Goal: Register for event/course

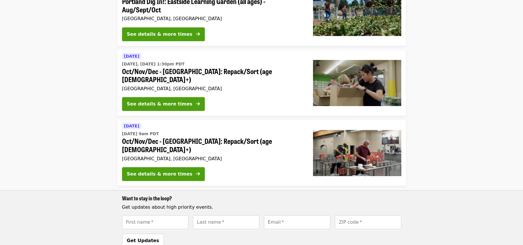
scroll to position [87, 0]
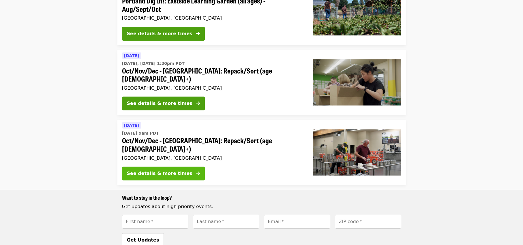
click at [167, 167] on button "See details & more times" at bounding box center [163, 174] width 83 height 14
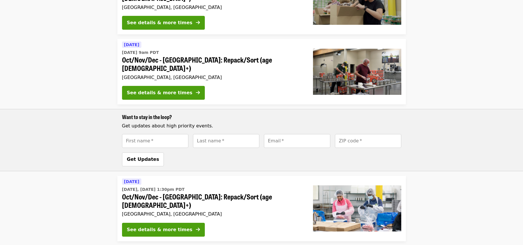
scroll to position [173, 0]
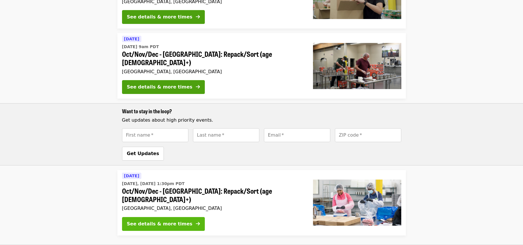
click at [169, 221] on div "See details & more times" at bounding box center [160, 224] width 66 height 7
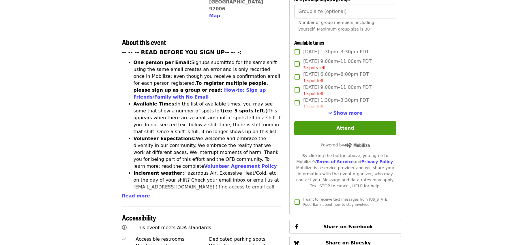
scroll to position [202, 0]
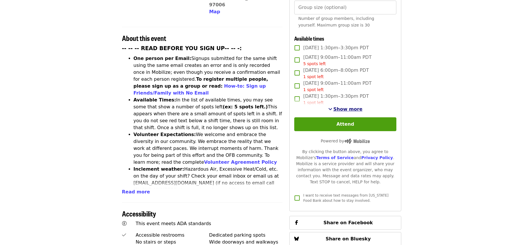
click at [341, 108] on span "Show more" at bounding box center [348, 108] width 29 height 5
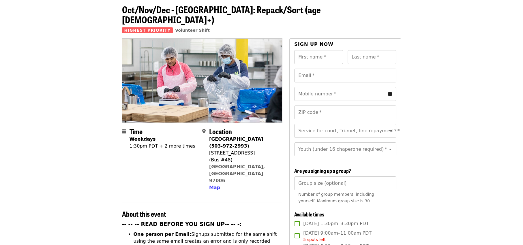
scroll to position [0, 0]
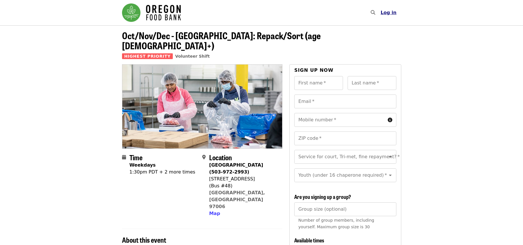
click at [390, 10] on span "Log in" at bounding box center [389, 12] width 16 height 5
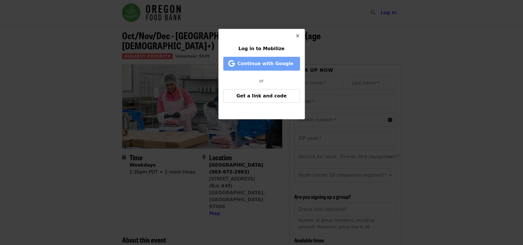
click at [257, 63] on span "Continue with Google" at bounding box center [265, 63] width 56 height 5
click at [272, 59] on button "Continue with Google" at bounding box center [261, 64] width 77 height 14
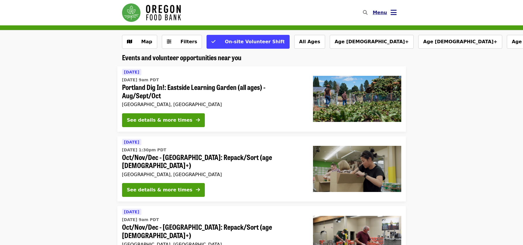
click at [377, 12] on span "Menu" at bounding box center [380, 12] width 14 height 5
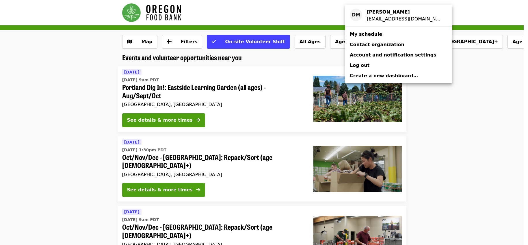
click at [363, 35] on span "My schedule" at bounding box center [365, 33] width 32 height 5
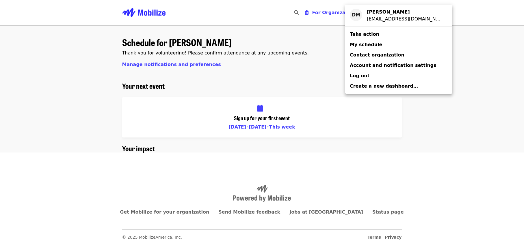
click at [365, 45] on span "My schedule" at bounding box center [365, 44] width 32 height 5
click at [362, 65] on span "Account and notification settings" at bounding box center [392, 65] width 87 height 5
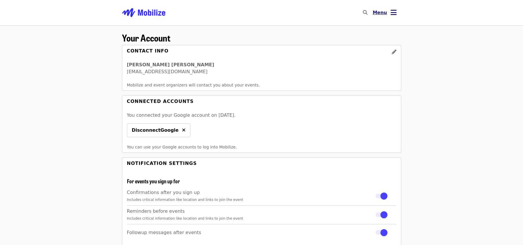
click at [393, 12] on icon "bars icon" at bounding box center [394, 12] width 6 height 8
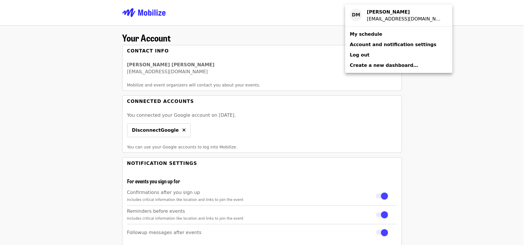
click at [356, 65] on span "Create a new dashboard…" at bounding box center [383, 65] width 68 height 5
click at [358, 43] on span "Account and notification settings" at bounding box center [392, 44] width 87 height 5
click at [356, 56] on span "Log out" at bounding box center [359, 54] width 20 height 5
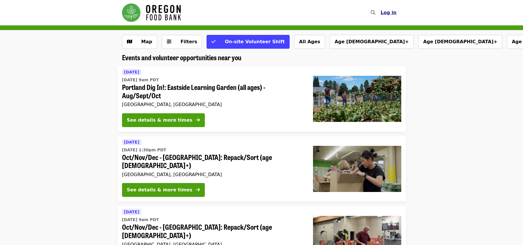
click at [388, 10] on span "Log in" at bounding box center [389, 12] width 16 height 5
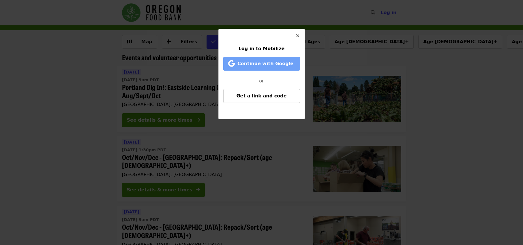
click at [266, 63] on span "Continue with Google" at bounding box center [265, 63] width 56 height 5
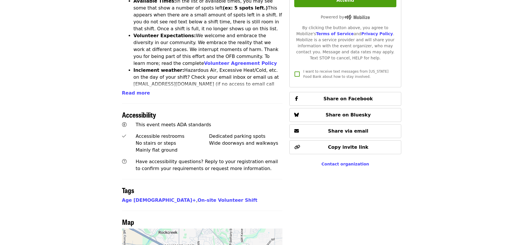
scroll to position [317, 0]
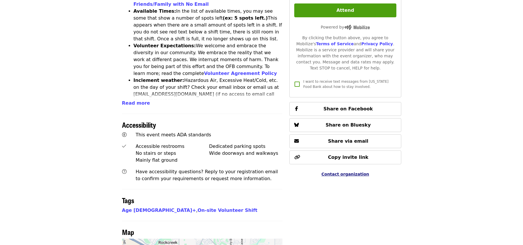
click at [341, 172] on span "Contact organization" at bounding box center [345, 174] width 48 height 5
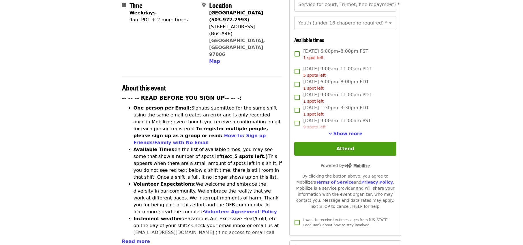
scroll to position [173, 0]
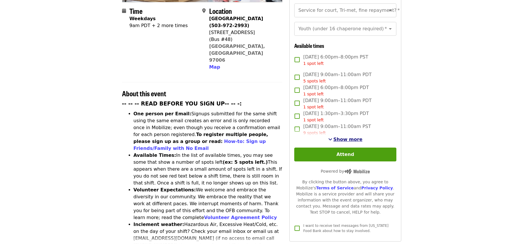
click at [332, 137] on span "See more timeslots" at bounding box center [330, 139] width 4 height 5
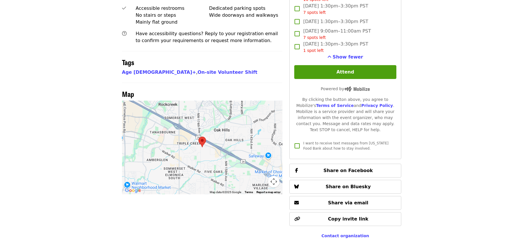
scroll to position [462, 0]
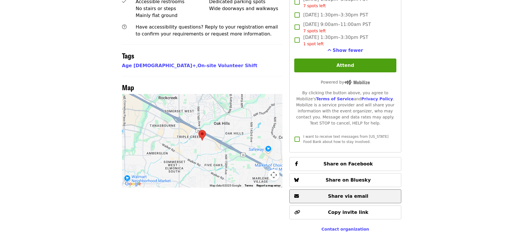
click at [346, 194] on span "Share via email" at bounding box center [348, 196] width 40 height 5
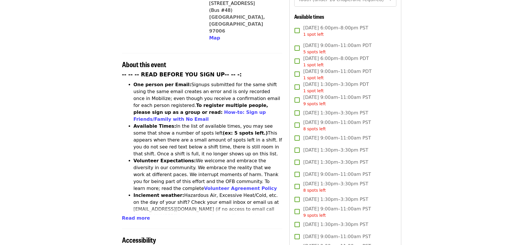
scroll to position [202, 0]
click at [132, 215] on span "Read more" at bounding box center [136, 217] width 28 height 5
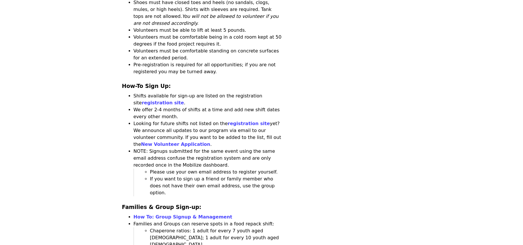
scroll to position [837, 0]
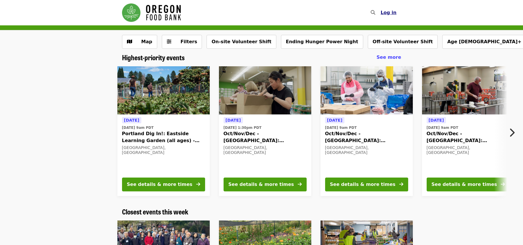
click at [388, 14] on span "Log in" at bounding box center [389, 12] width 16 height 5
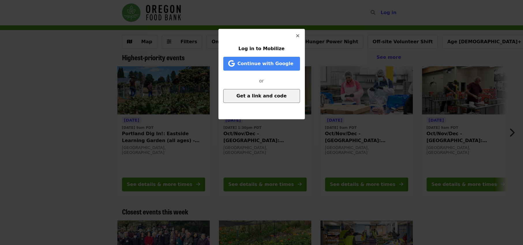
click at [257, 95] on span "Get a link and code" at bounding box center [261, 95] width 50 height 5
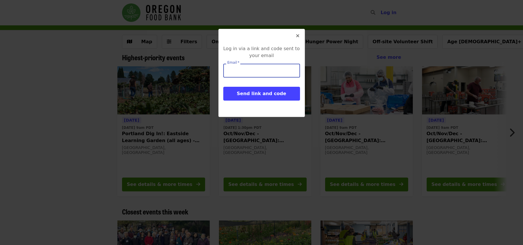
click at [249, 74] on input "Email   *" at bounding box center [261, 71] width 77 height 14
type input "*"
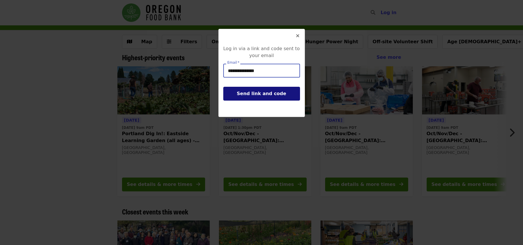
type input "**********"
click at [245, 95] on span "Send link and code" at bounding box center [261, 93] width 49 height 5
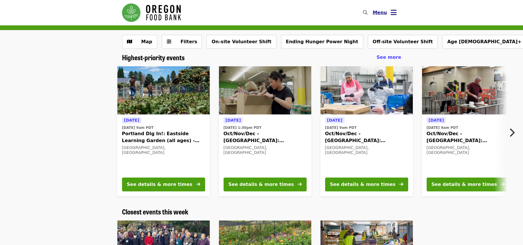
click at [392, 10] on icon "bars icon" at bounding box center [394, 12] width 6 height 8
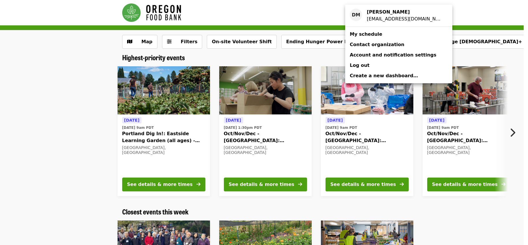
click at [377, 46] on span "Contact organization" at bounding box center [376, 44] width 55 height 5
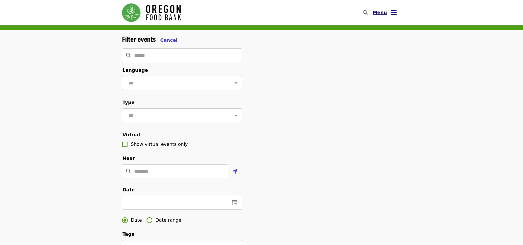
click at [392, 11] on icon "bars icon" at bounding box center [394, 12] width 6 height 8
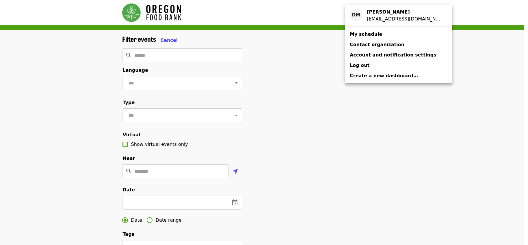
click at [354, 33] on span "My schedule" at bounding box center [365, 33] width 32 height 5
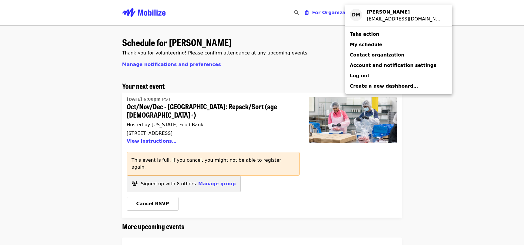
click at [280, 80] on div "Account menu" at bounding box center [264, 122] width 528 height 245
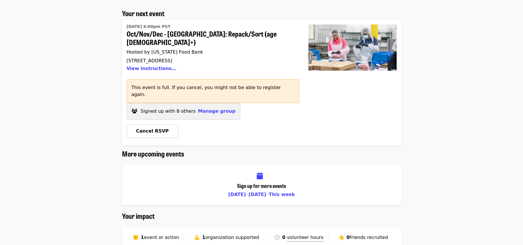
scroll to position [87, 0]
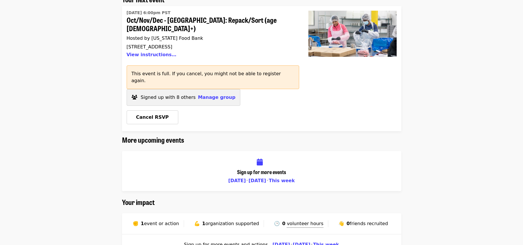
click at [214, 221] on span "organization supported" at bounding box center [232, 223] width 54 height 5
click at [162, 214] on div "✊ 1 event or action 💪 1 organization supported 🕒 0 volunteer hours Includes shi…" at bounding box center [261, 224] width 279 height 21
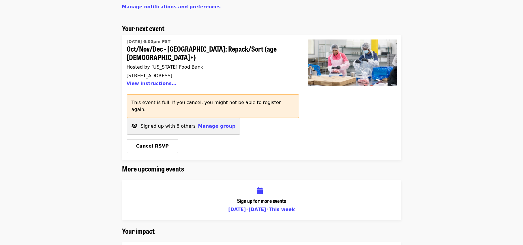
scroll to position [29, 0]
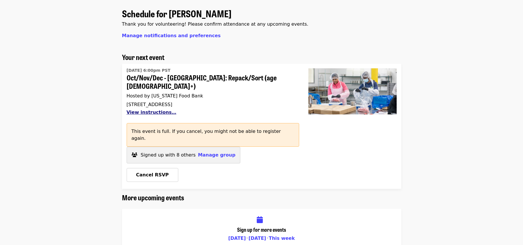
click at [159, 110] on button "View instructions…" at bounding box center [152, 112] width 50 height 5
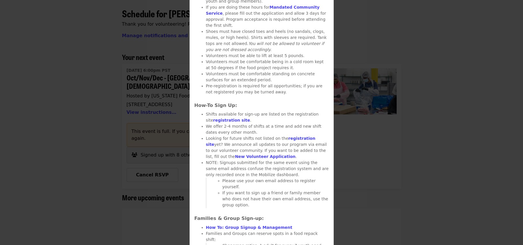
scroll to position [404, 0]
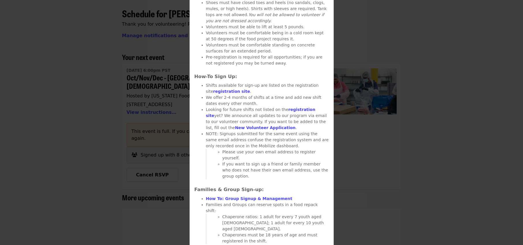
click at [259, 197] on link "How To: Group Signup & Management" at bounding box center [249, 199] width 87 height 5
